Goal: Book appointment/travel/reservation

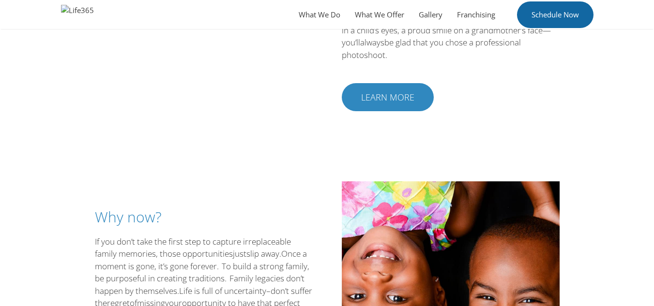
scroll to position [1259, 0]
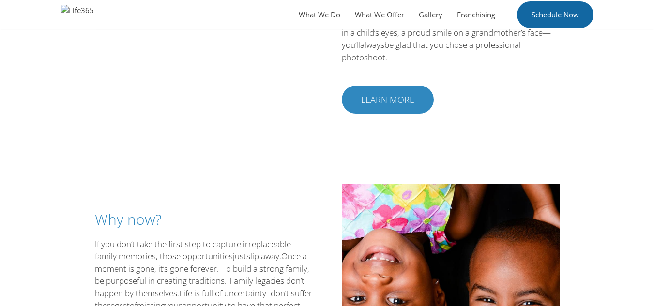
click at [556, 17] on link "Schedule Now" at bounding box center [555, 14] width 76 height 27
